Goal: Find contact information: Find contact information

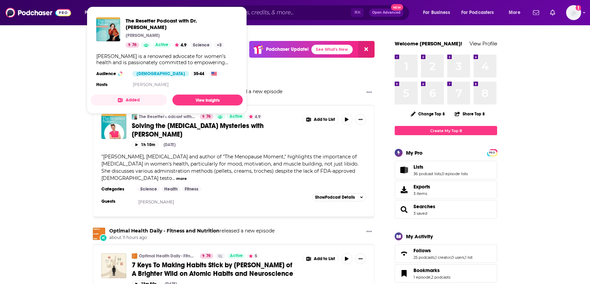
click at [152, 117] on link "The Resetter Podcast with Dr. [PERSON_NAME]" at bounding box center [167, 116] width 56 height 5
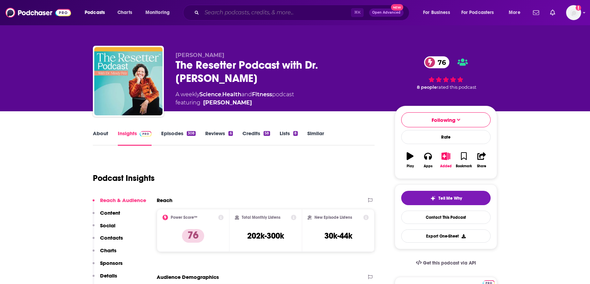
click at [227, 15] on input "Search podcasts, credits, & more..." at bounding box center [276, 12] width 149 height 11
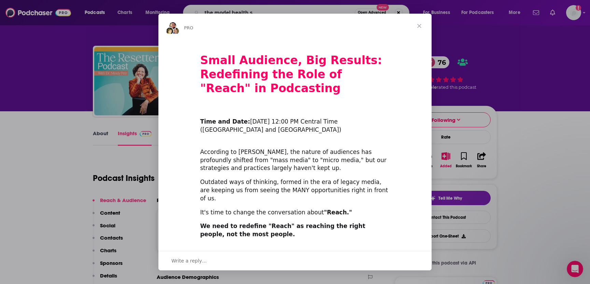
click at [417, 27] on span "Close" at bounding box center [419, 26] width 25 height 25
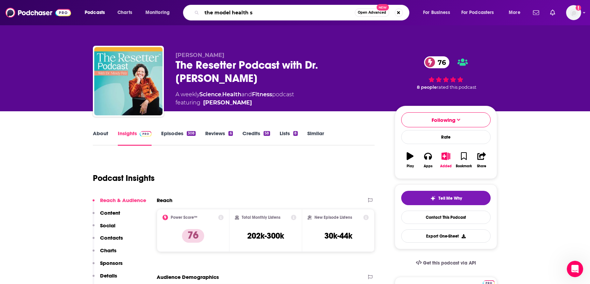
click at [260, 16] on input "the model health s" at bounding box center [278, 12] width 153 height 11
type input "the model health show"
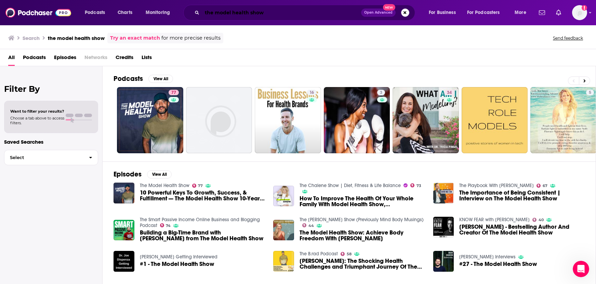
click at [223, 14] on input "the model health show" at bounding box center [281, 12] width 159 height 11
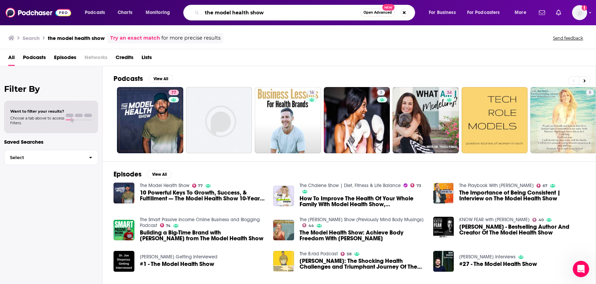
click at [223, 14] on input "the model health show" at bounding box center [281, 12] width 158 height 11
type input "outrage + optimism"
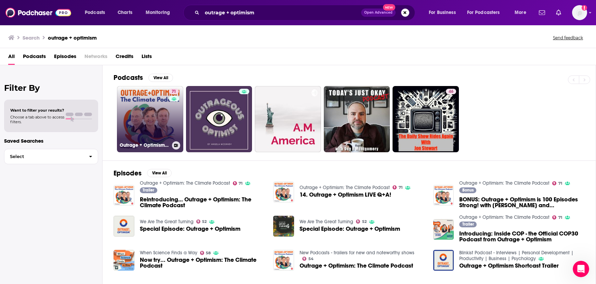
click at [154, 122] on link "71 Outrage + Optimism: The Climate Podcast" at bounding box center [150, 119] width 66 height 66
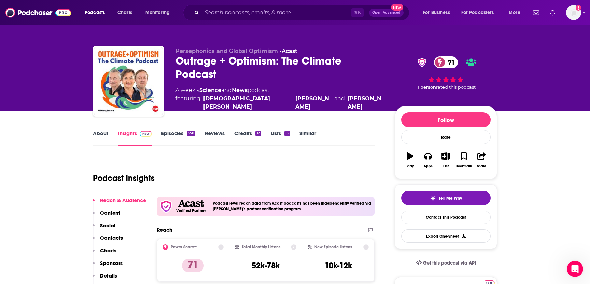
click at [121, 237] on p "Contacts" at bounding box center [111, 238] width 23 height 6
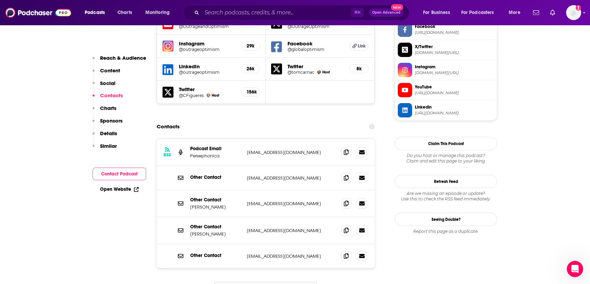
scroll to position [664, 0]
click at [345, 253] on icon at bounding box center [346, 255] width 5 height 5
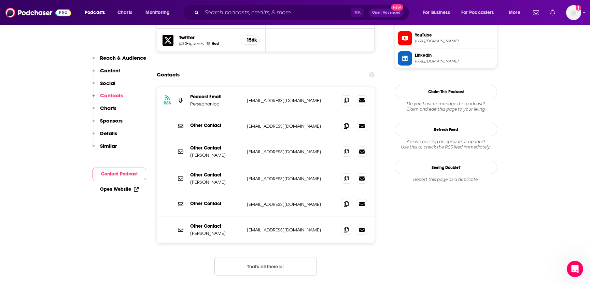
scroll to position [703, 0]
